Goal: Information Seeking & Learning: Learn about a topic

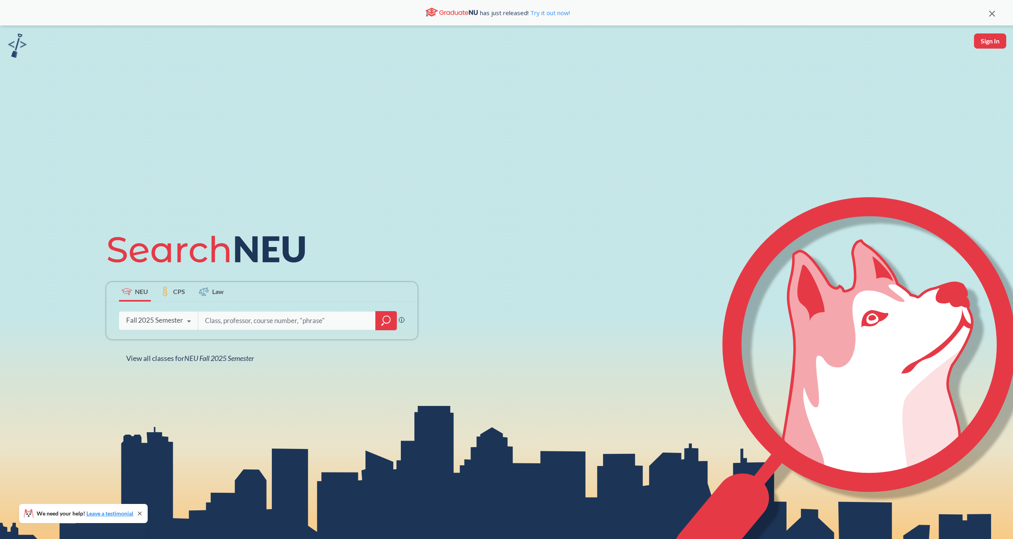
click at [234, 317] on input "search" at bounding box center [287, 320] width 166 height 17
type input "a"
type input "cs 5600"
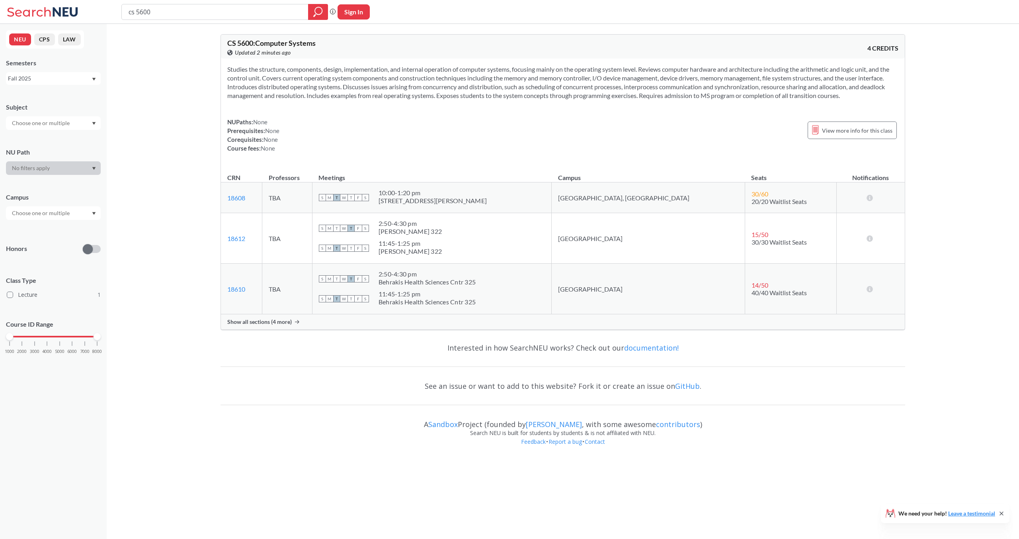
click at [193, 8] on input "cs 5600" at bounding box center [215, 12] width 175 height 14
type input "autonomous field robotics"
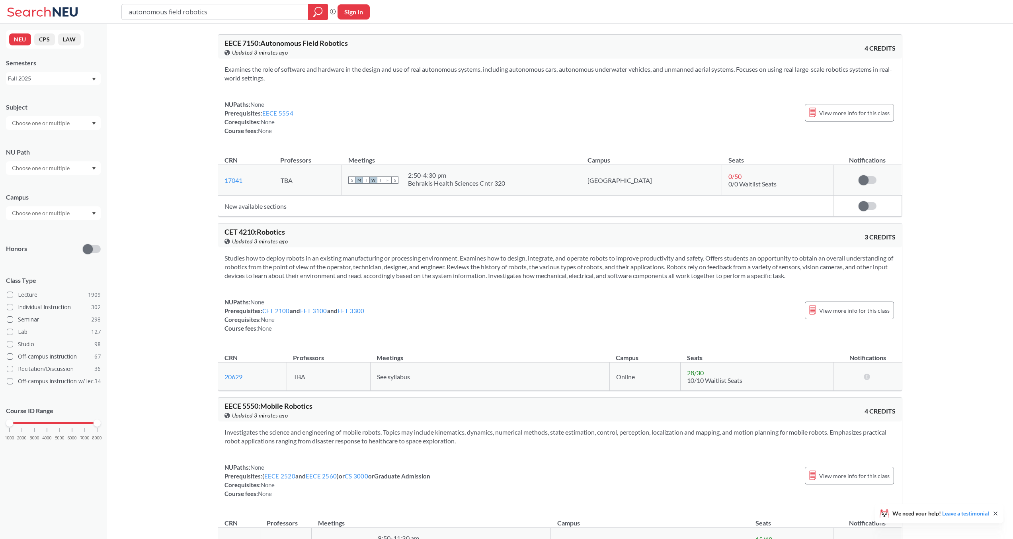
click at [178, 8] on input "autonomous field robotics" at bounding box center [215, 12] width 175 height 14
type input "advanced control systems"
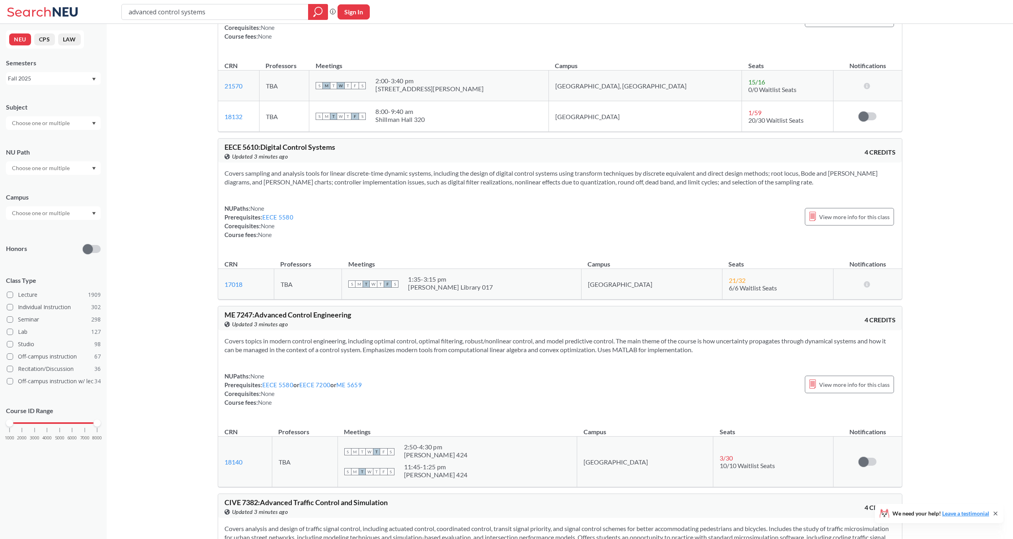
scroll to position [100, 0]
